Goal: Task Accomplishment & Management: Use online tool/utility

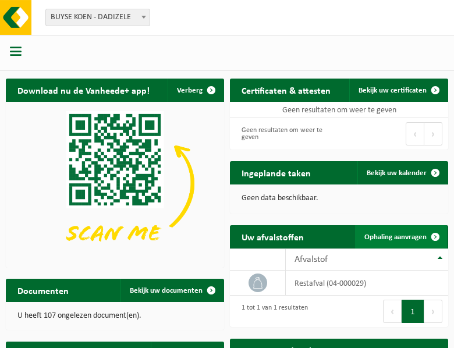
click at [437, 236] on span at bounding box center [435, 236] width 23 height 23
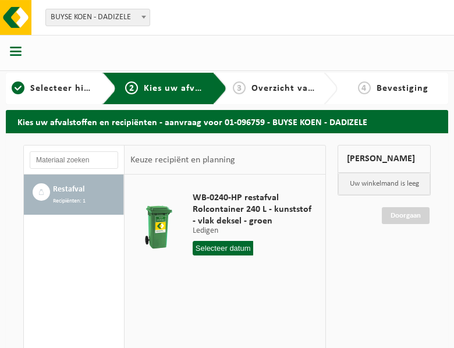
click at [227, 253] on input "text" at bounding box center [223, 248] width 61 height 15
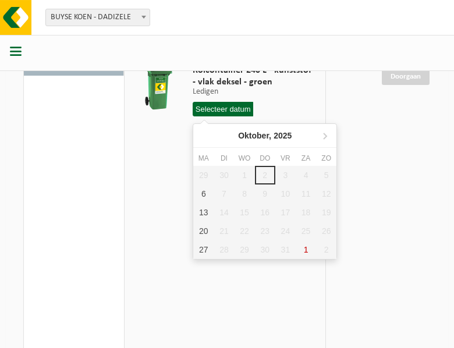
scroll to position [140, 0]
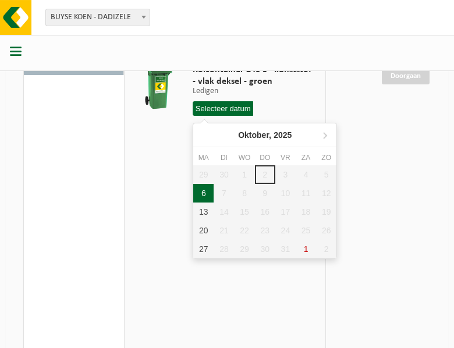
click at [209, 197] on div "6" at bounding box center [203, 193] width 20 height 19
type input "Van 2025-10-06"
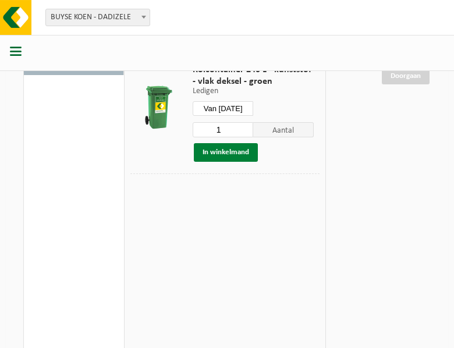
click at [228, 152] on button "In winkelmand" at bounding box center [226, 152] width 64 height 19
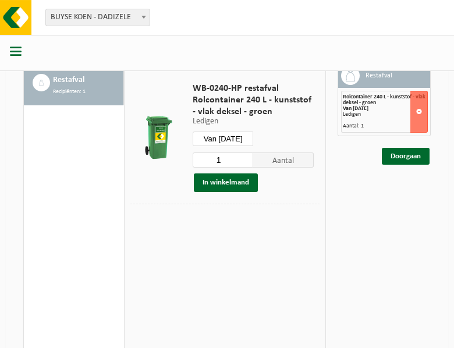
scroll to position [93, 0]
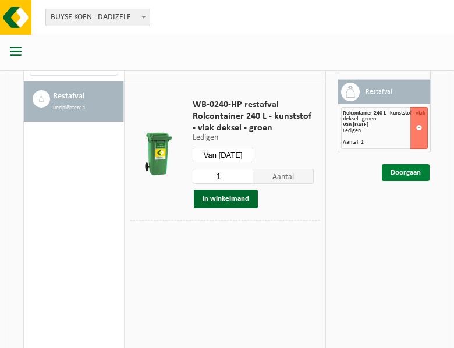
click at [405, 176] on link "Doorgaan" at bounding box center [406, 172] width 48 height 17
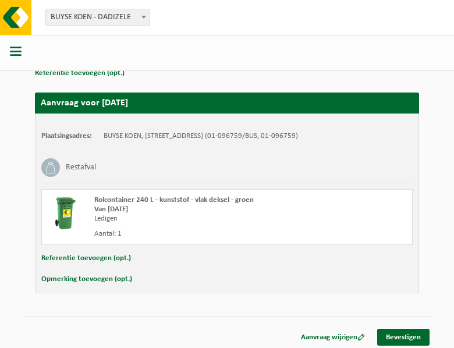
scroll to position [191, 0]
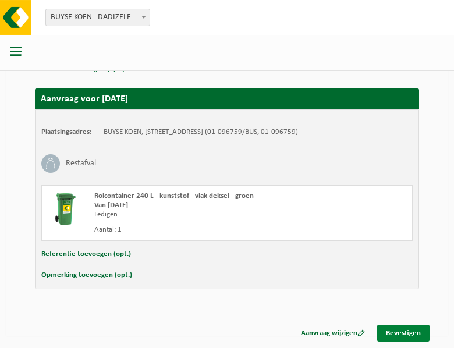
click at [404, 330] on link "Bevestigen" at bounding box center [403, 333] width 52 height 17
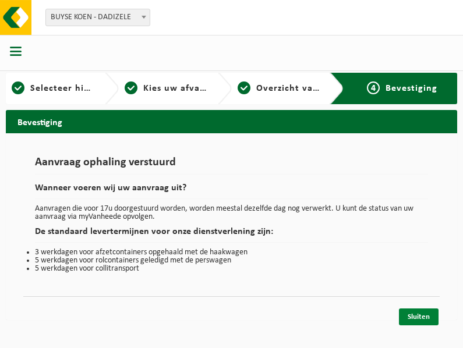
click at [419, 312] on link "Sluiten" at bounding box center [419, 317] width 40 height 17
